Goal: Task Accomplishment & Management: Manage account settings

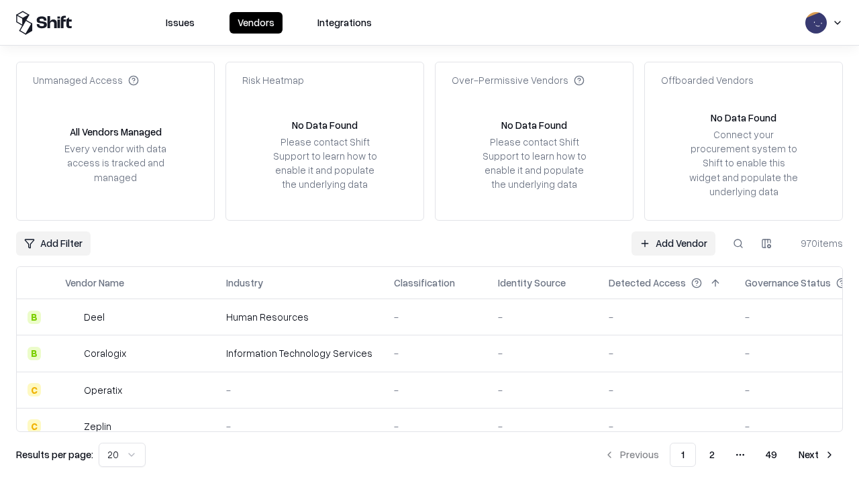
click at [673, 243] on link "Add Vendor" at bounding box center [674, 244] width 84 height 24
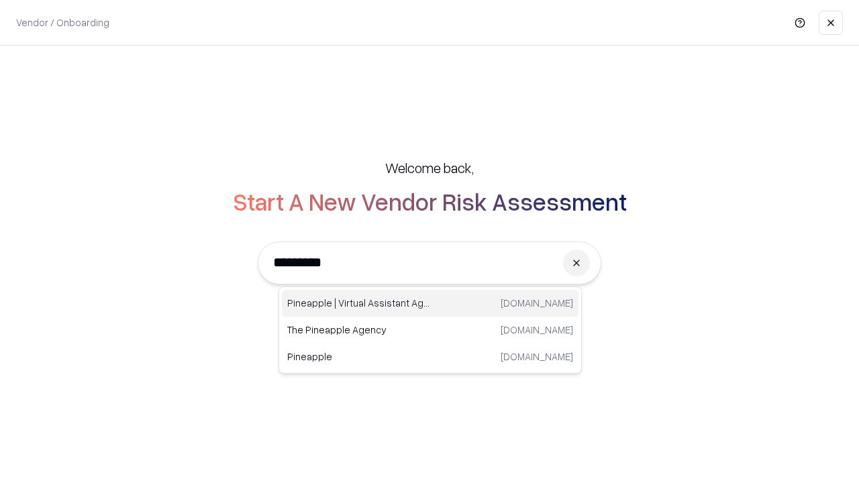
click at [430, 303] on div "Pineapple | Virtual Assistant Agency trypineapple.com" at bounding box center [430, 303] width 297 height 27
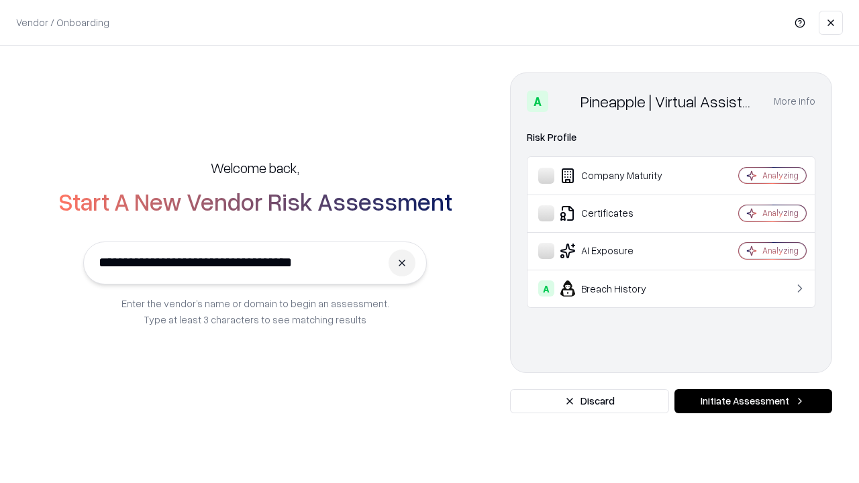
type input "**********"
click at [753, 401] on button "Initiate Assessment" at bounding box center [754, 401] width 158 height 24
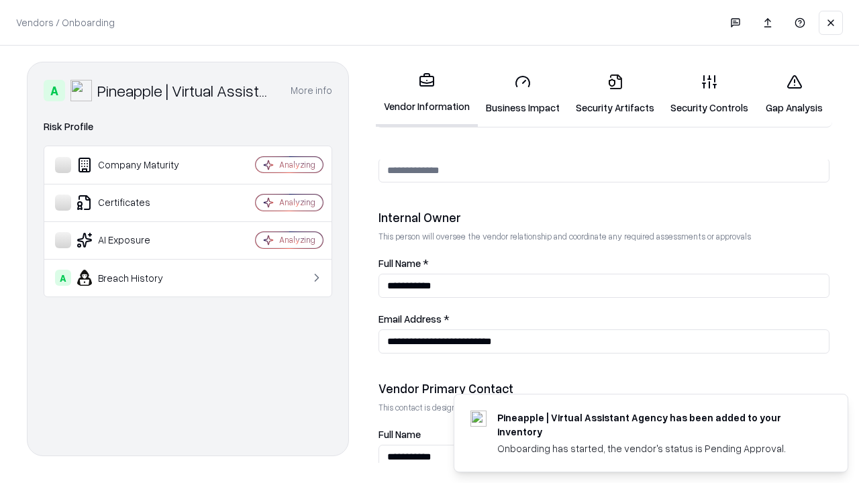
scroll to position [695, 0]
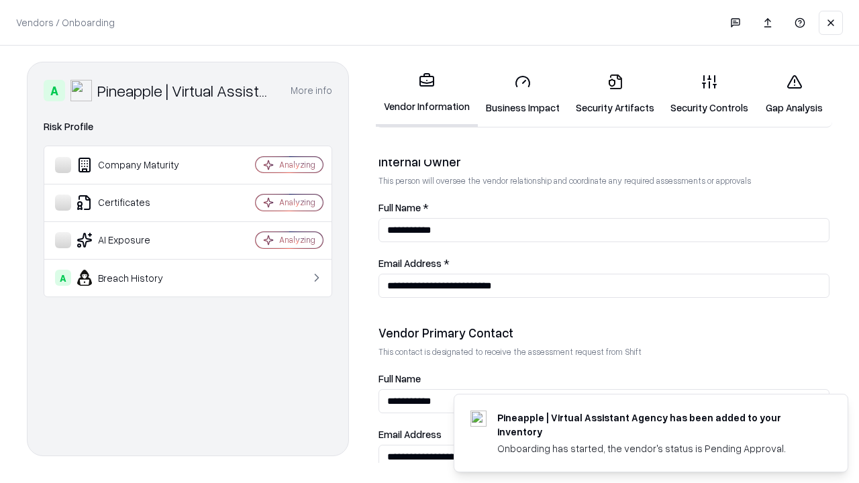
click at [615, 94] on link "Security Artifacts" at bounding box center [615, 94] width 95 height 62
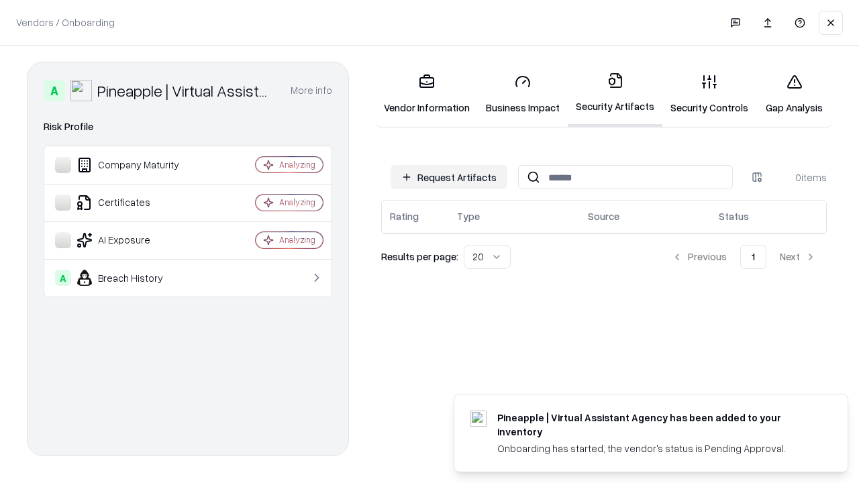
click at [449, 177] on button "Request Artifacts" at bounding box center [449, 177] width 117 height 24
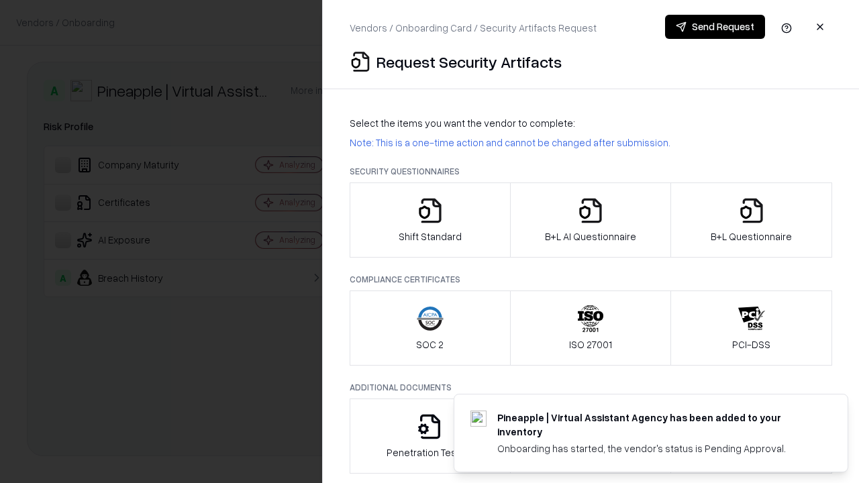
click at [751, 220] on icon "button" at bounding box center [751, 210] width 27 height 27
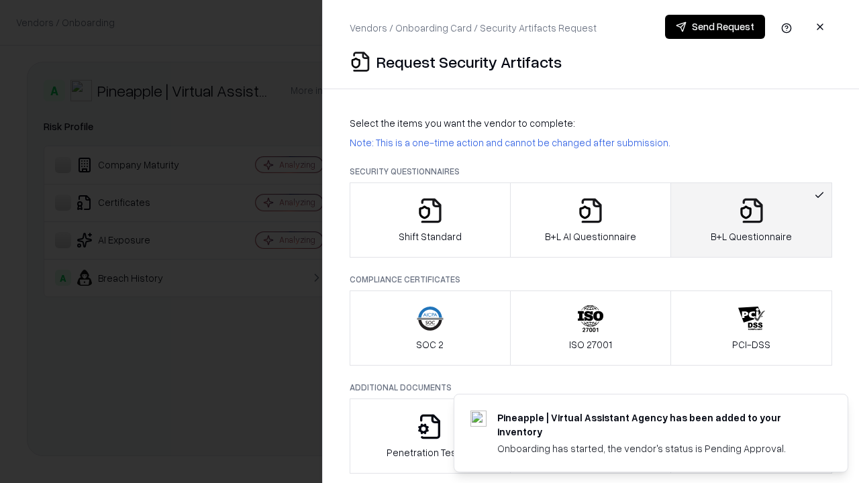
click at [590, 220] on icon "button" at bounding box center [590, 210] width 27 height 27
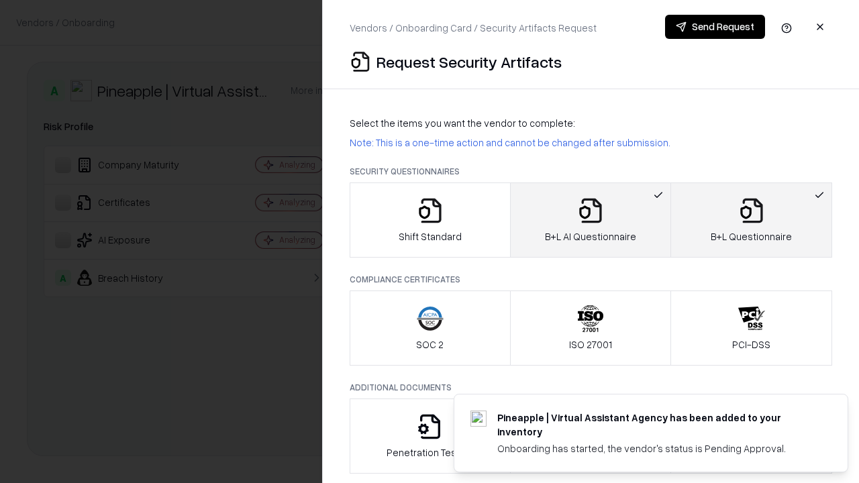
click at [715, 27] on button "Send Request" at bounding box center [715, 27] width 100 height 24
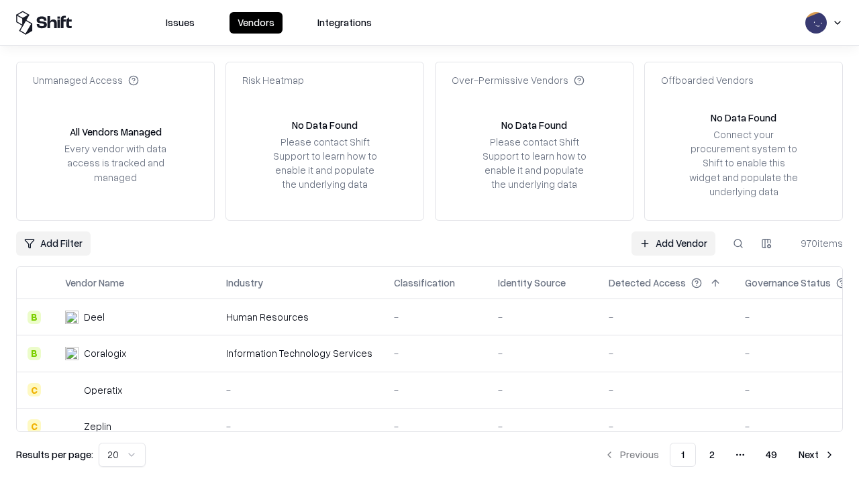
click at [738, 243] on button at bounding box center [738, 244] width 24 height 24
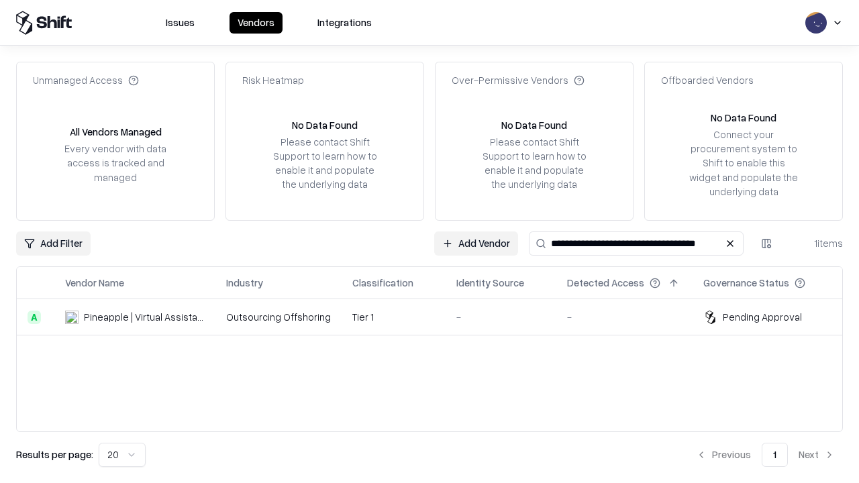
type input "**********"
click at [438, 317] on td "Tier 1" at bounding box center [394, 317] width 104 height 36
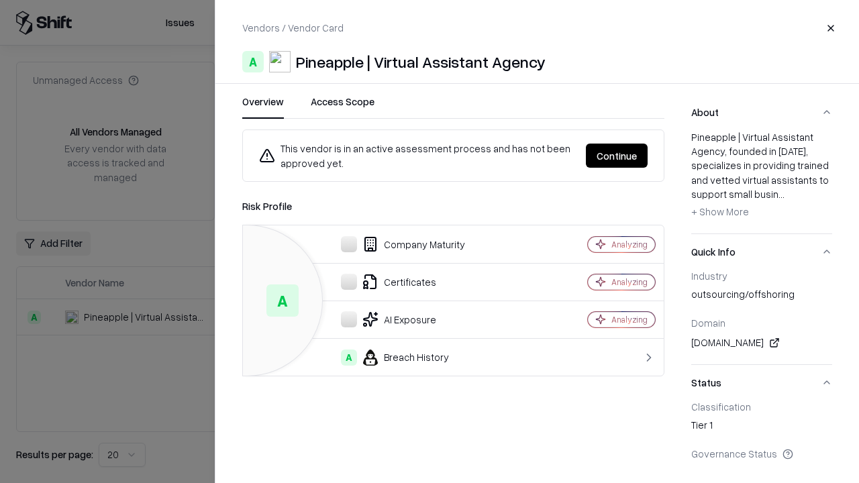
click at [617, 156] on button "Continue" at bounding box center [617, 156] width 62 height 24
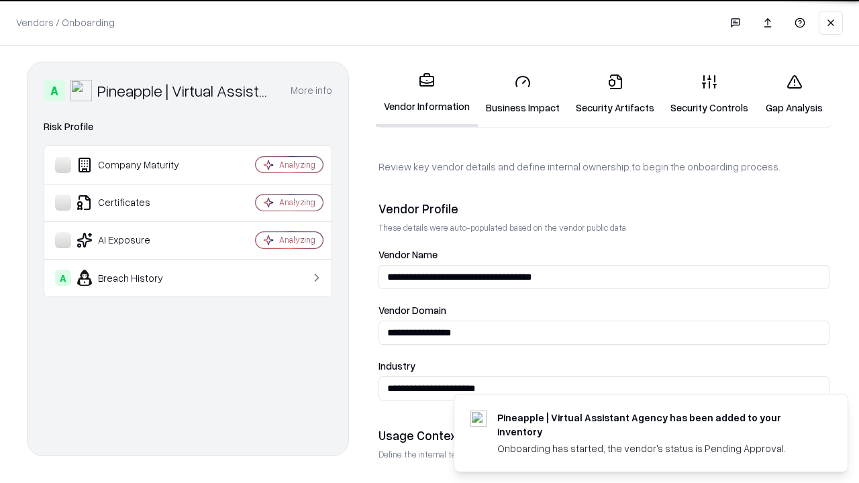
click at [615, 94] on link "Security Artifacts" at bounding box center [615, 94] width 95 height 62
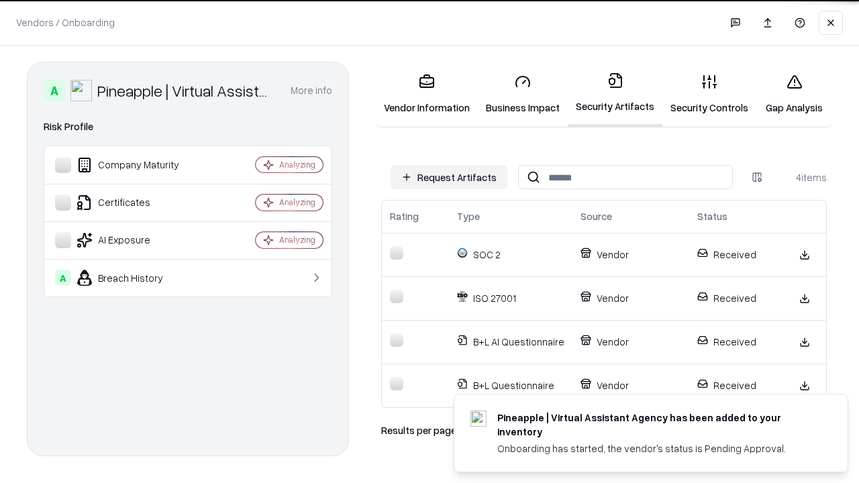
click at [794, 94] on link "Gap Analysis" at bounding box center [794, 94] width 76 height 62
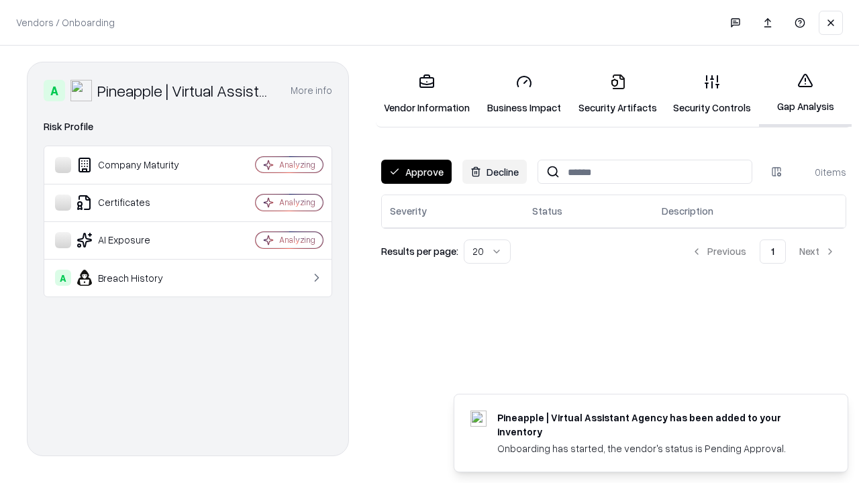
click at [416, 172] on button "Approve" at bounding box center [416, 172] width 70 height 24
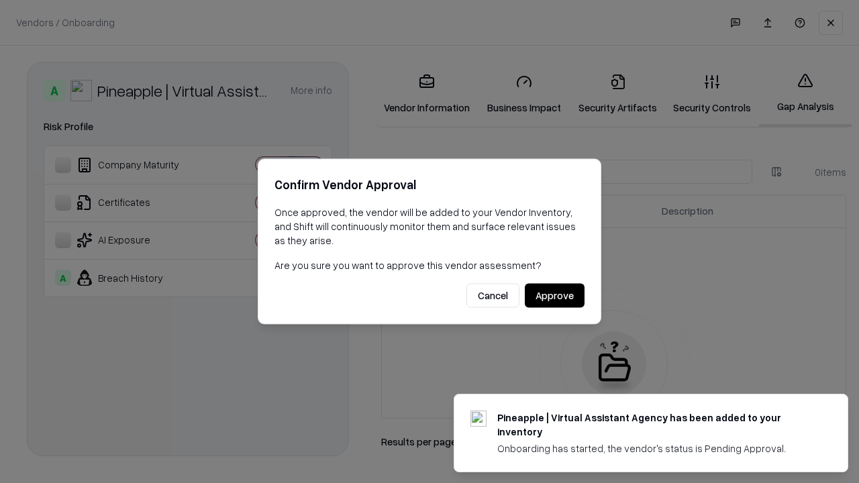
click at [554, 295] on button "Approve" at bounding box center [555, 296] width 60 height 24
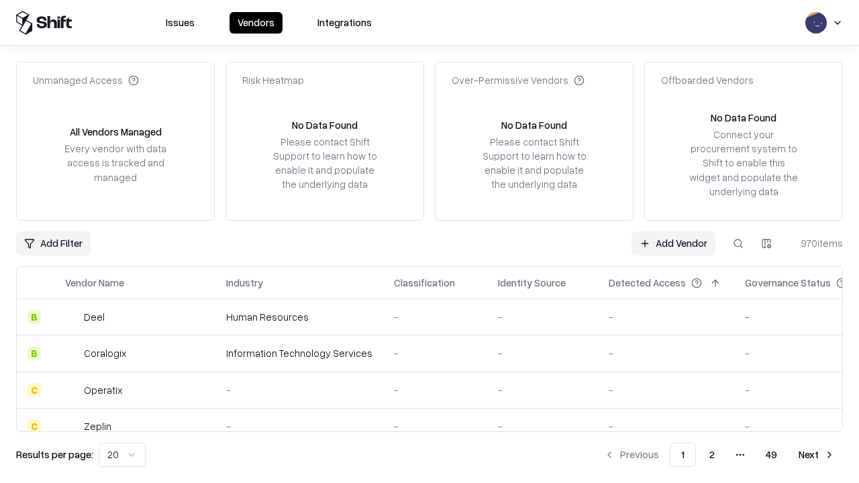
type input "**********"
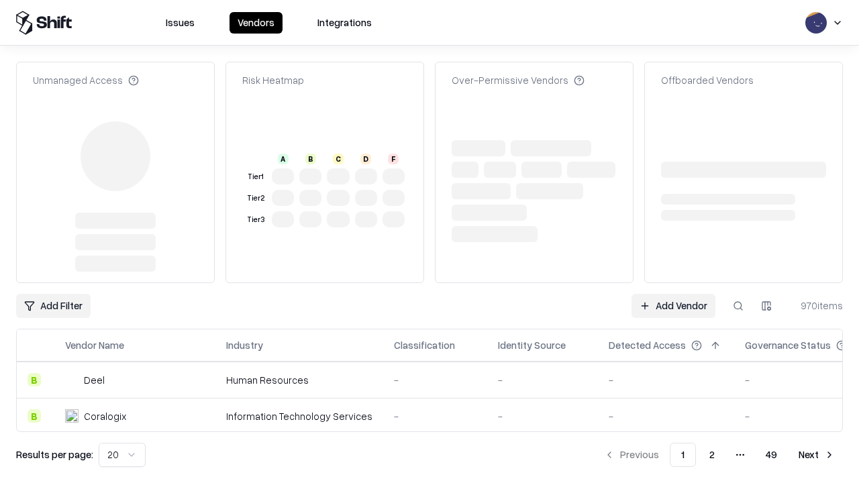
click at [673, 294] on link "Add Vendor" at bounding box center [674, 306] width 84 height 24
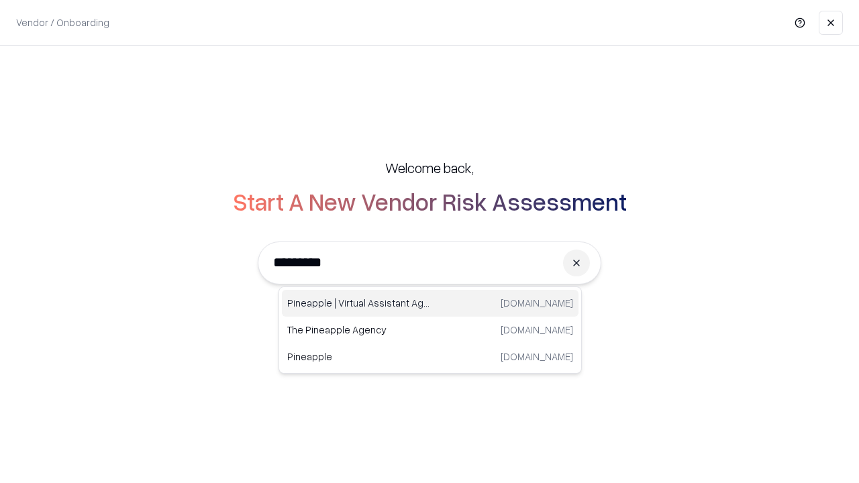
click at [430, 303] on div "Pineapple | Virtual Assistant Agency trypineapple.com" at bounding box center [430, 303] width 297 height 27
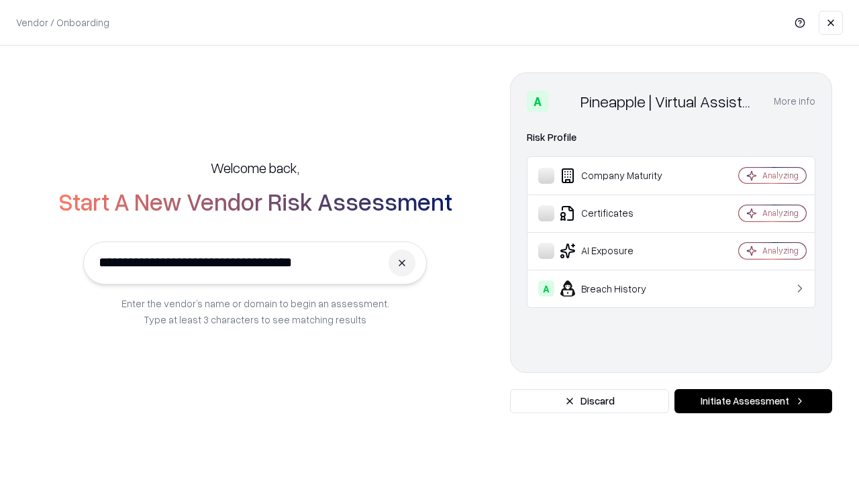
type input "**********"
click at [753, 401] on button "Initiate Assessment" at bounding box center [754, 401] width 158 height 24
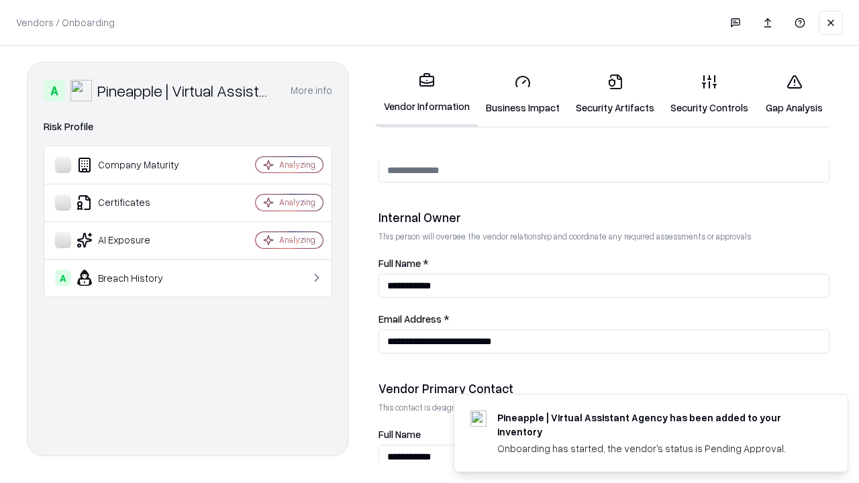
scroll to position [695, 0]
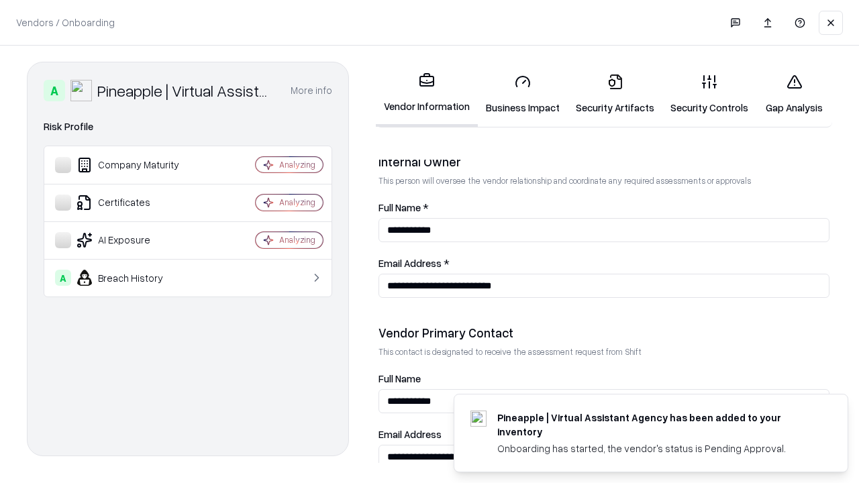
click at [794, 94] on link "Gap Analysis" at bounding box center [794, 94] width 76 height 62
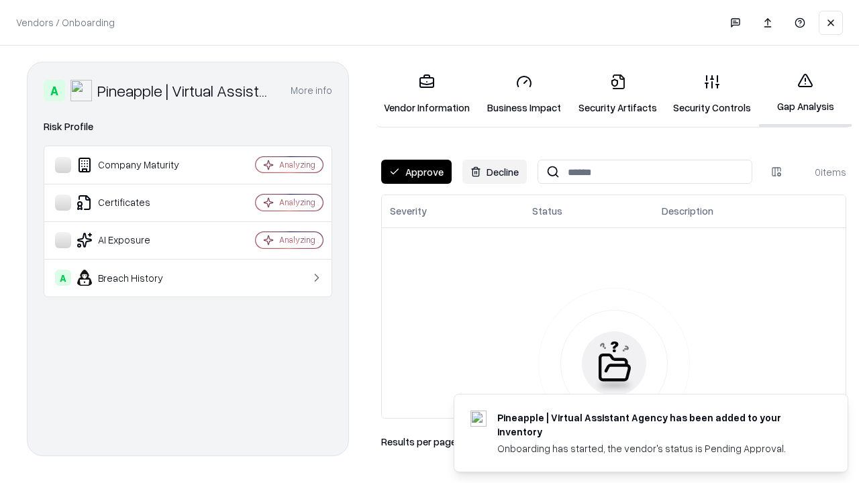
click at [416, 172] on button "Approve" at bounding box center [416, 172] width 70 height 24
